Goal: Information Seeking & Learning: Learn about a topic

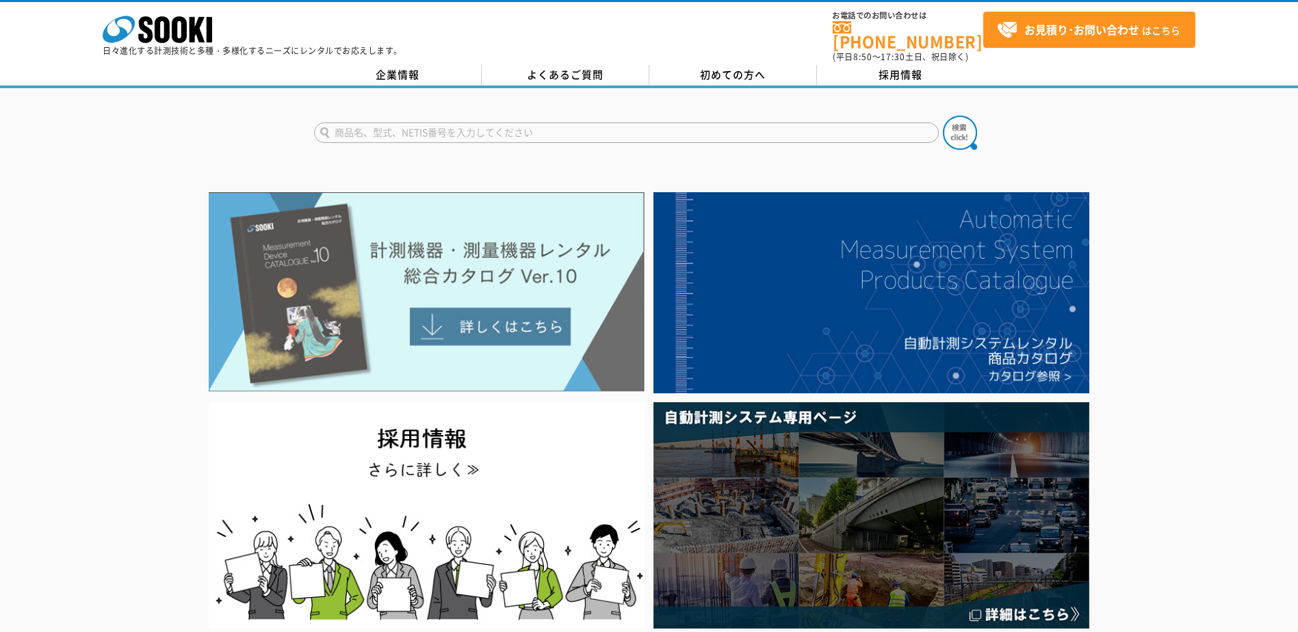
click at [487, 319] on img at bounding box center [427, 292] width 436 height 200
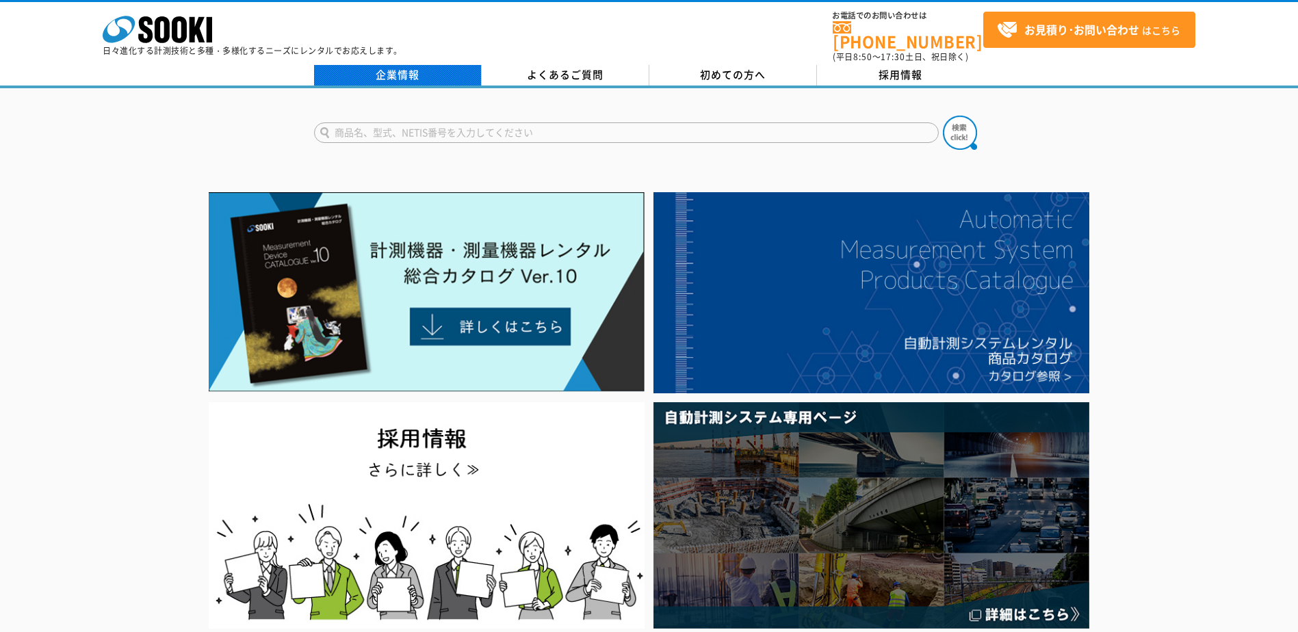
click at [419, 65] on link "企業情報" at bounding box center [398, 75] width 168 height 21
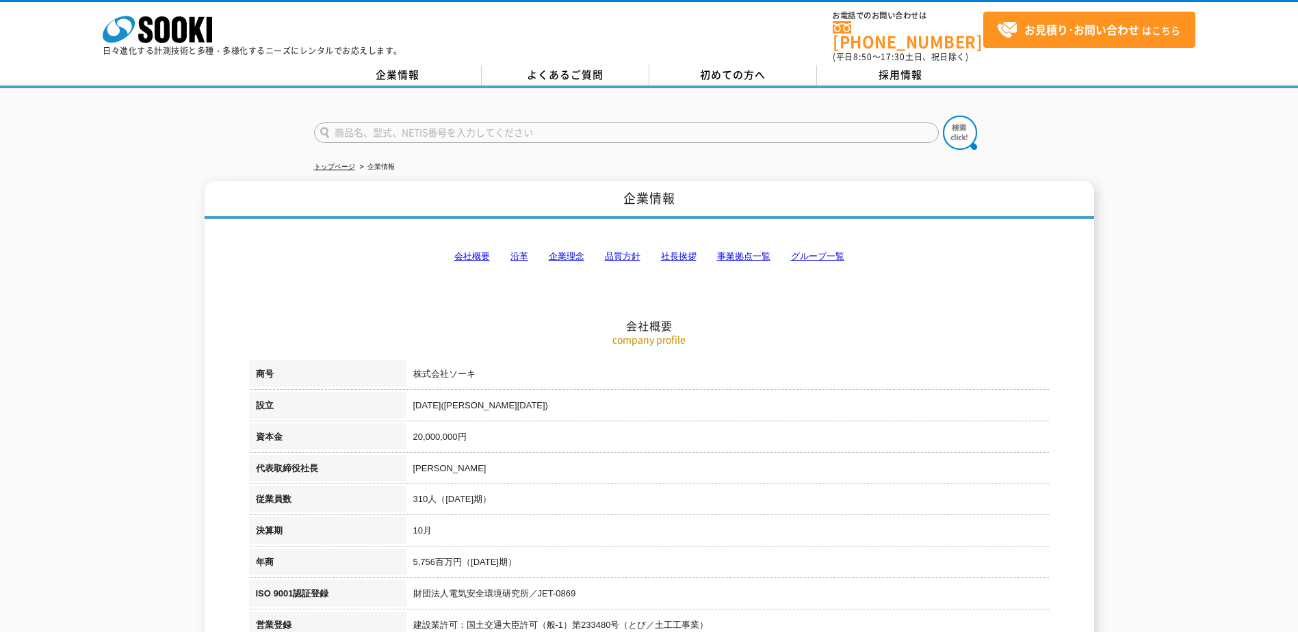
click at [748, 251] on link "事業拠点一覧" at bounding box center [743, 256] width 53 height 10
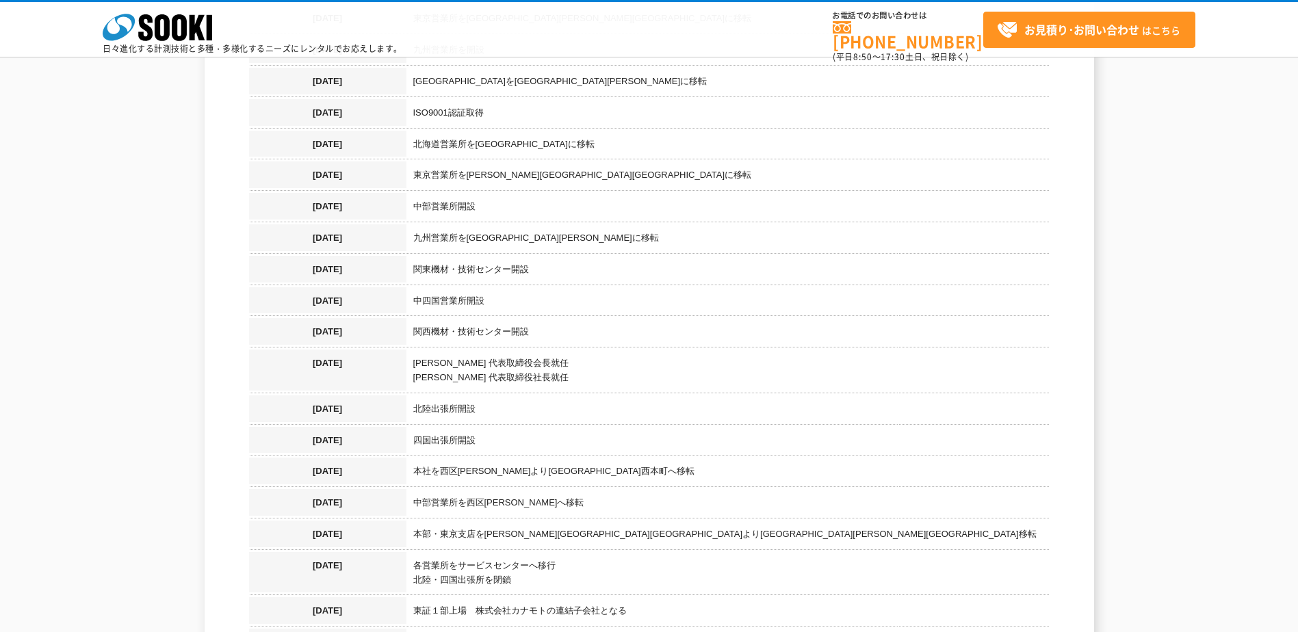
scroll to position [1380, 0]
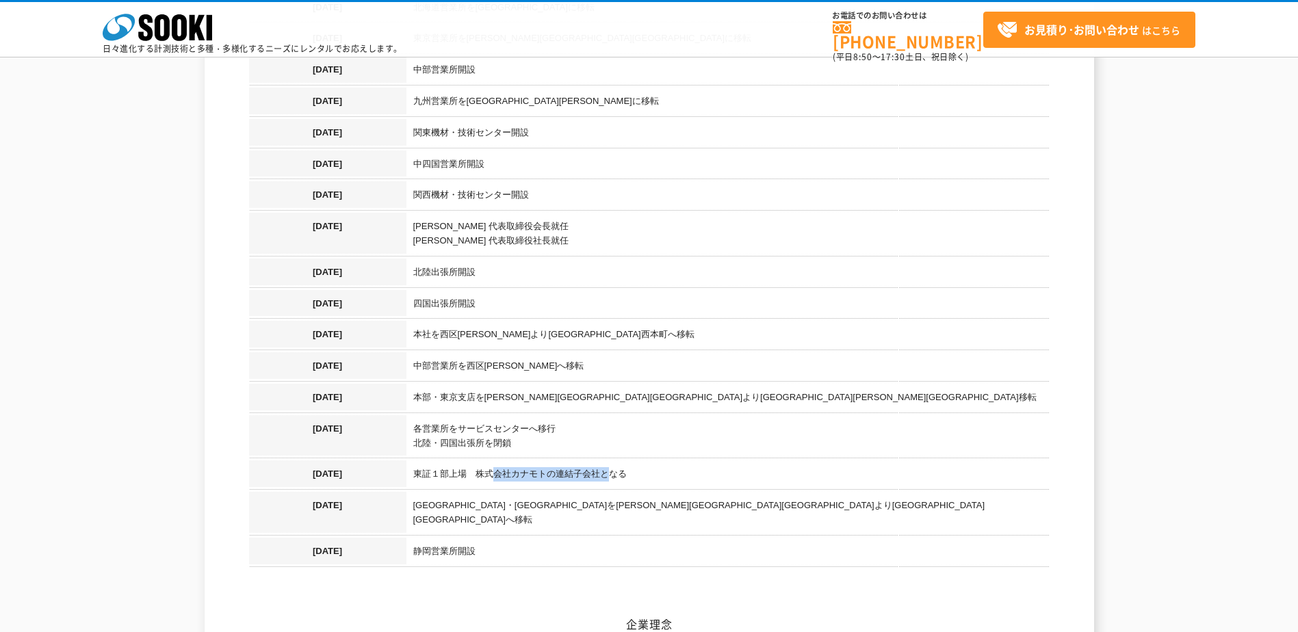
drag, startPoint x: 495, startPoint y: 461, endPoint x: 606, endPoint y: 455, distance: 110.4
click at [606, 461] on td "東証１部上場　株式会社カナモトの連結子会社となる" at bounding box center [727, 476] width 643 height 31
drag, startPoint x: 606, startPoint y: 455, endPoint x: 712, endPoint y: 446, distance: 106.4
click at [712, 461] on td "東証１部上場　株式会社カナモトの連結子会社となる" at bounding box center [727, 476] width 643 height 31
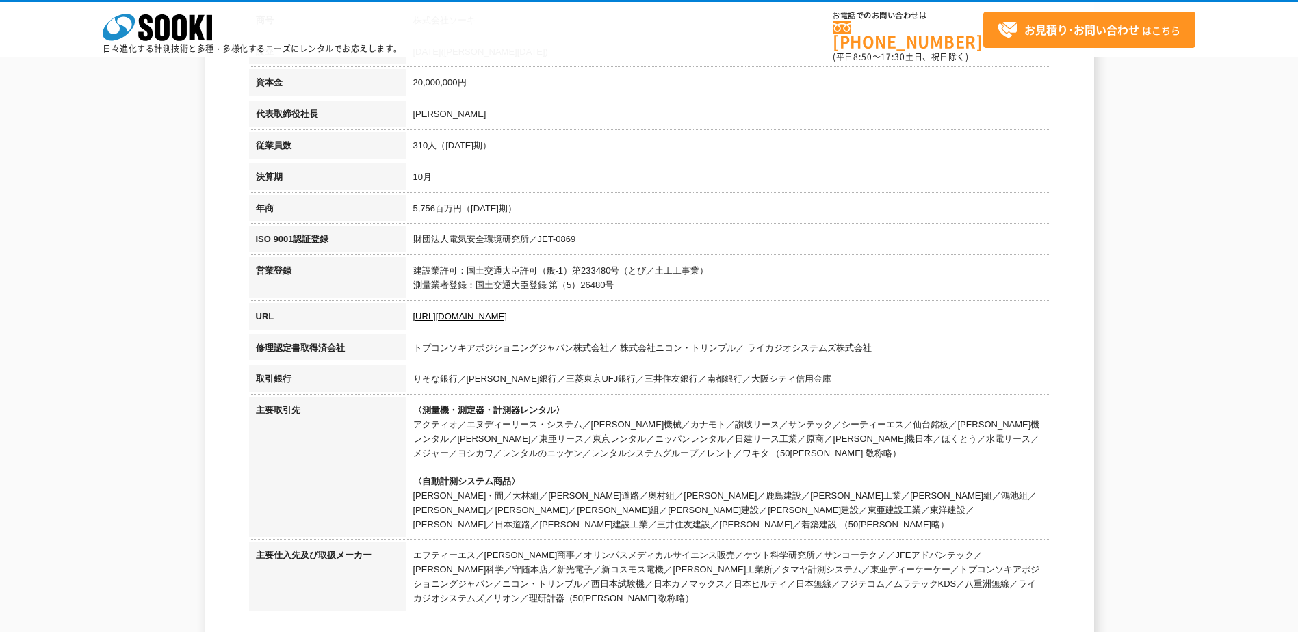
scroll to position [216, 0]
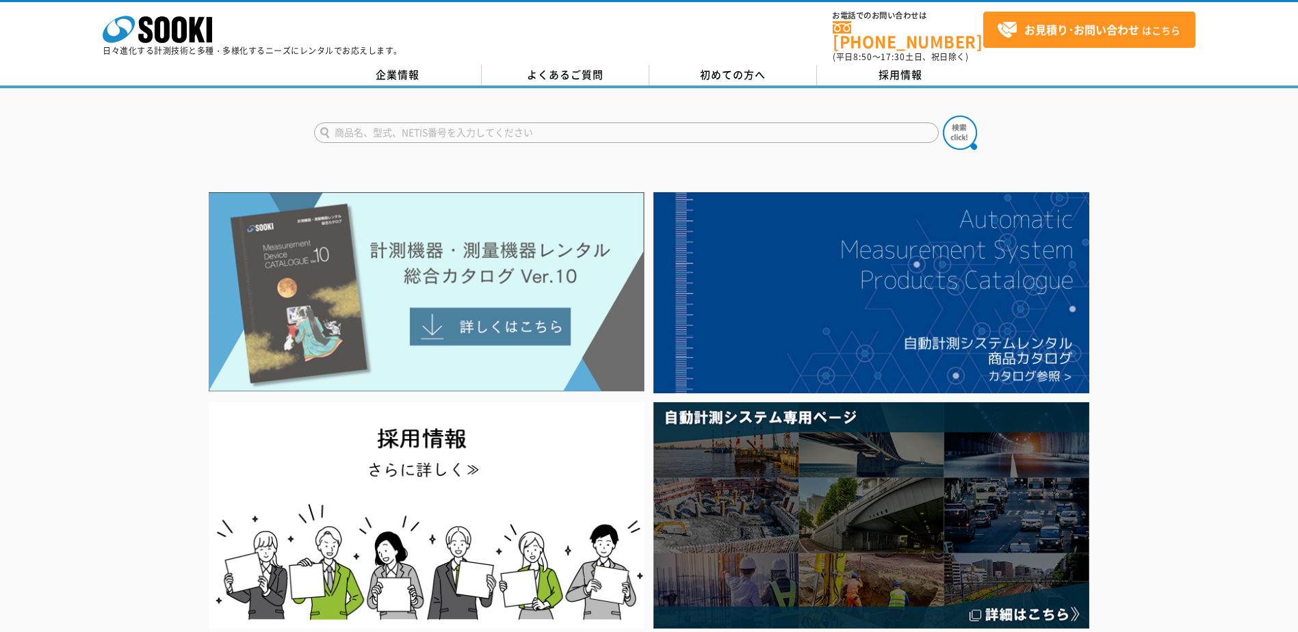
click at [480, 307] on img at bounding box center [427, 292] width 436 height 200
